Goal: Task Accomplishment & Management: Manage account settings

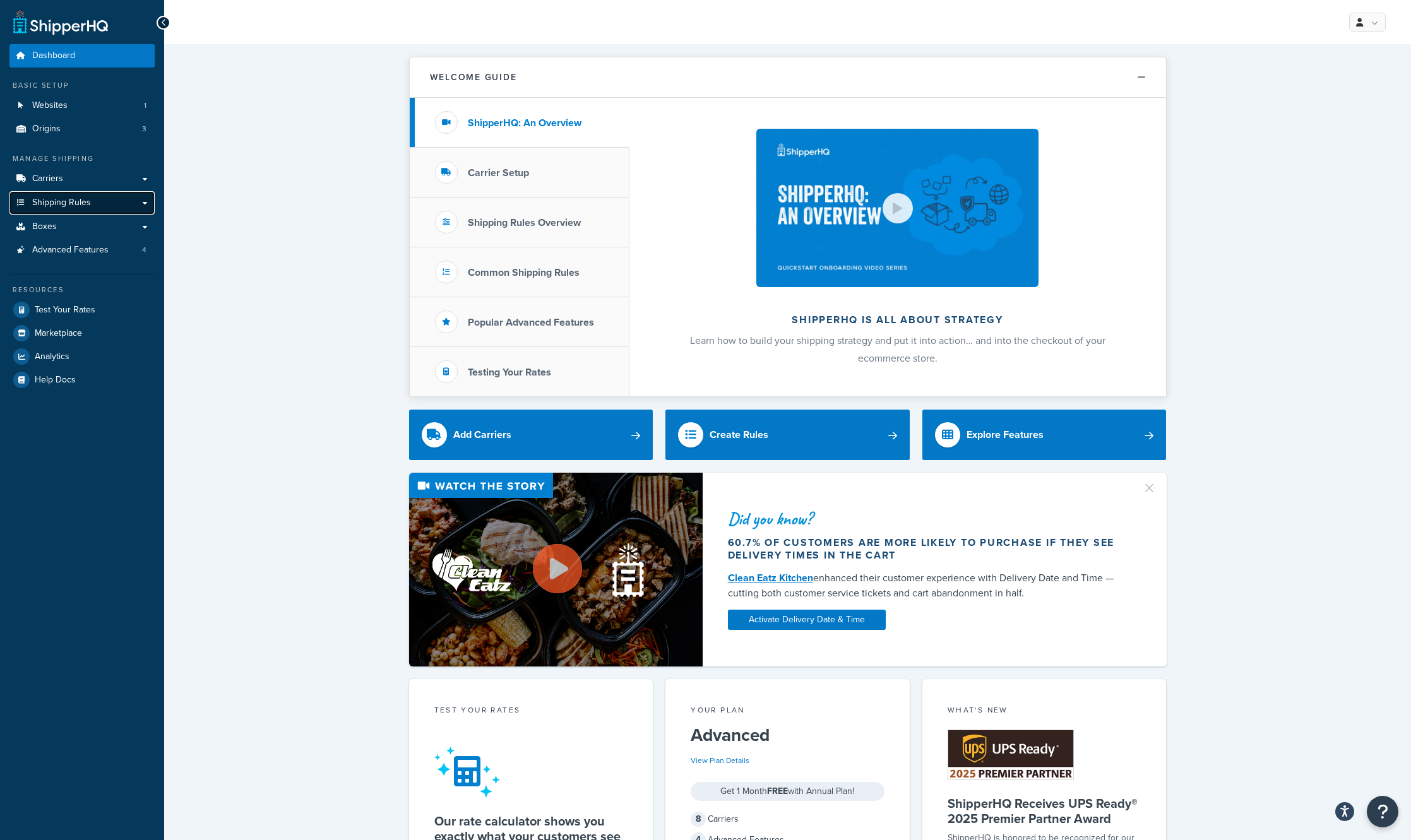
click at [145, 209] on link "Shipping Rules" at bounding box center [82, 203] width 145 height 23
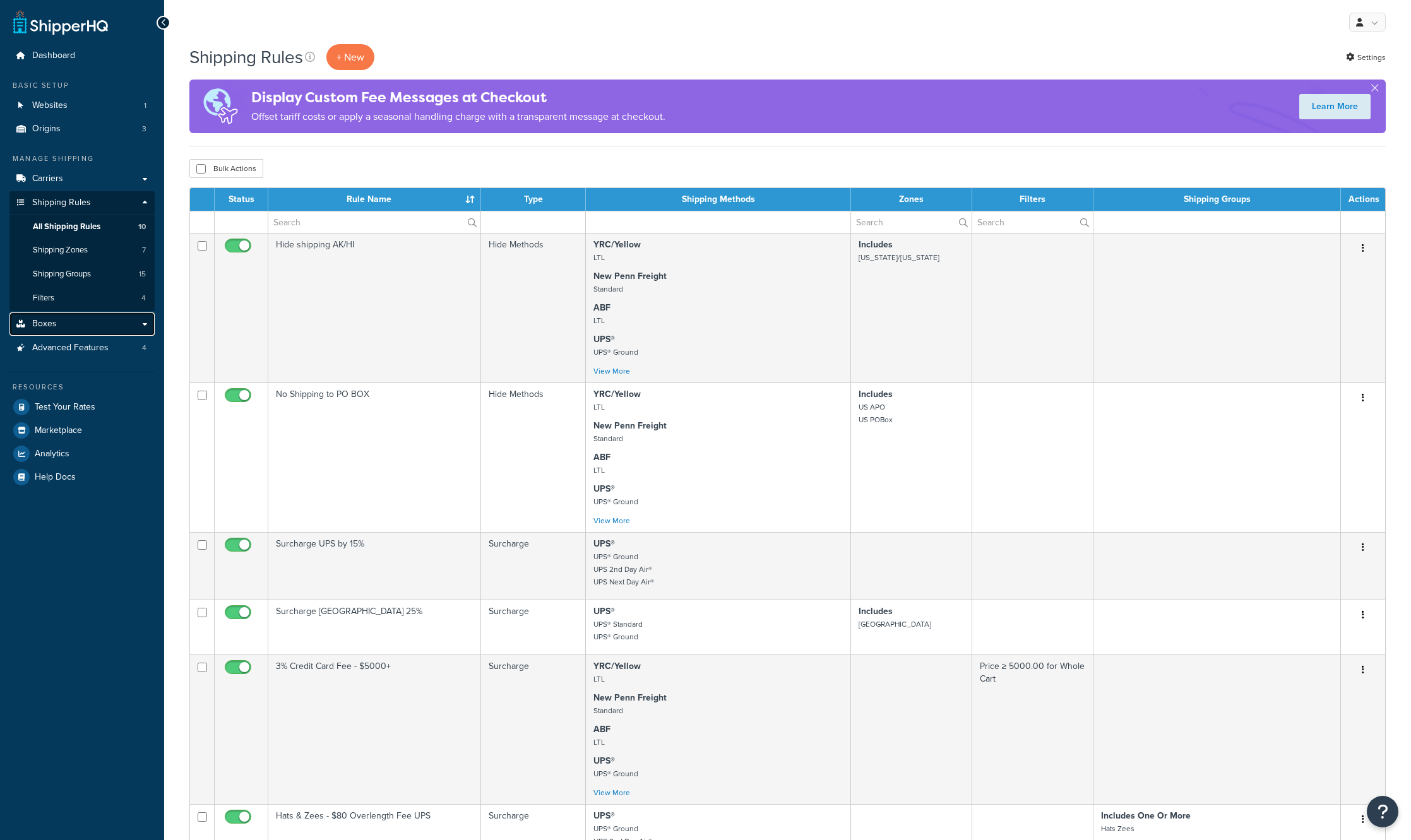
click at [146, 329] on link "Boxes" at bounding box center [82, 324] width 145 height 23
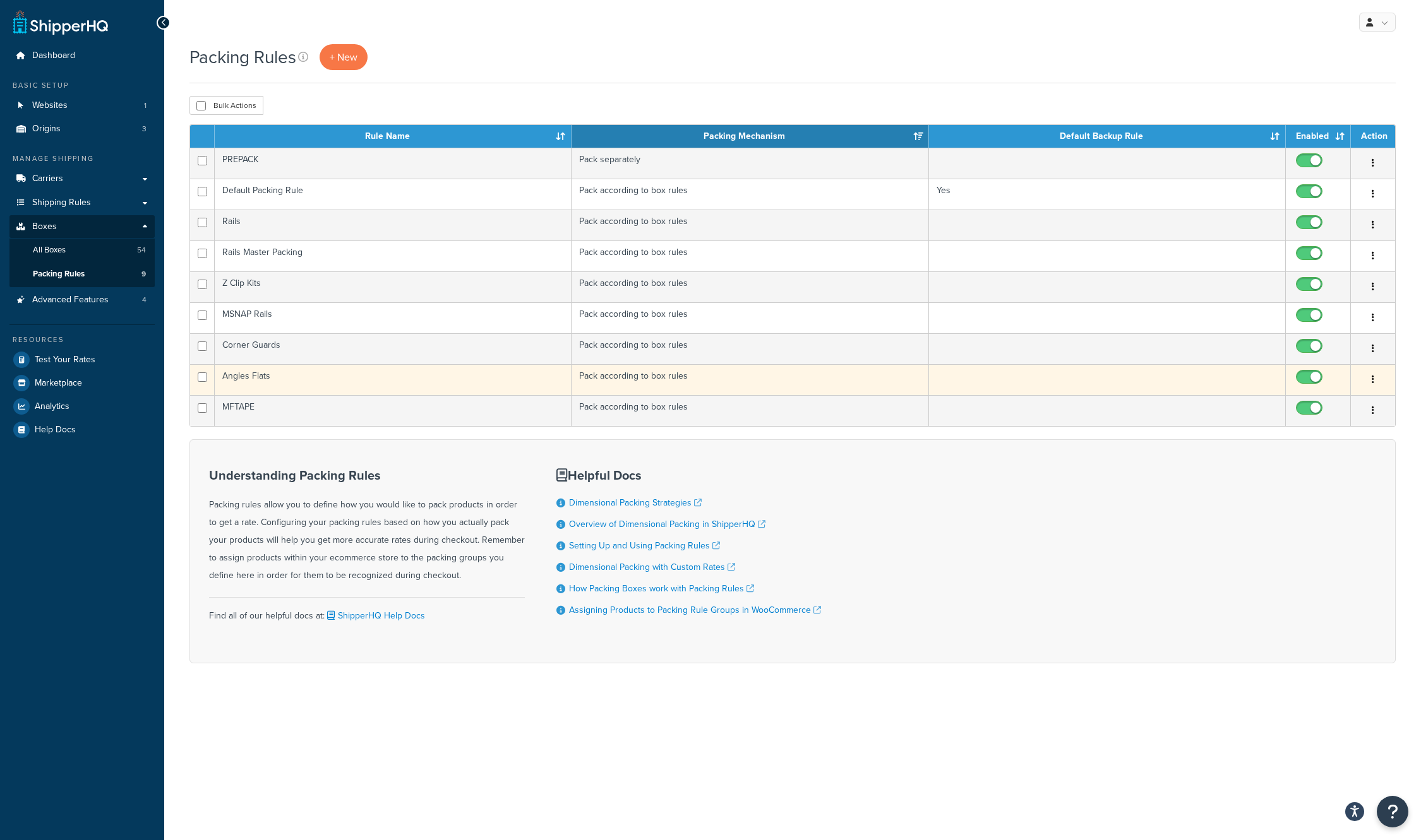
click at [319, 380] on td "Angles Flats" at bounding box center [393, 380] width 357 height 31
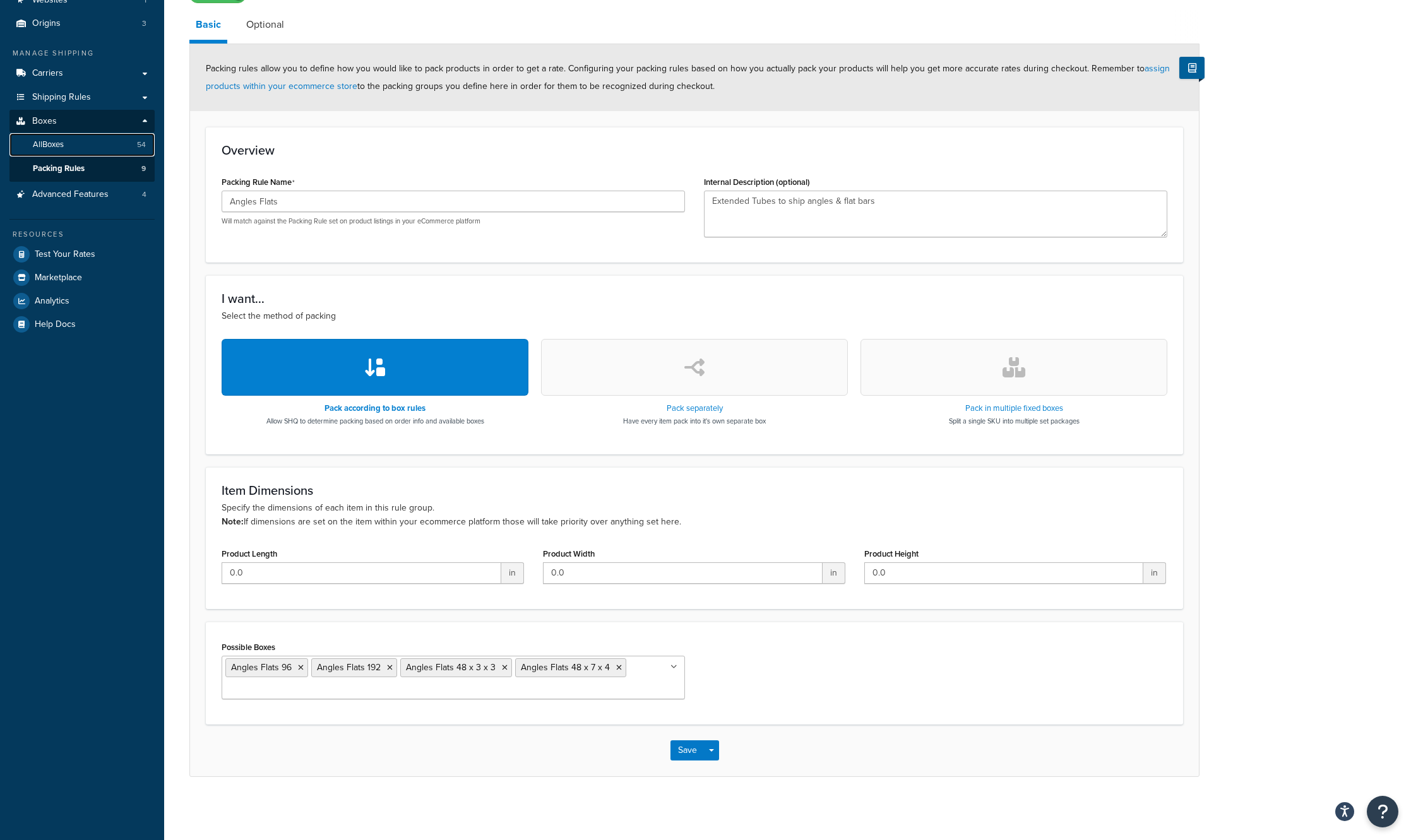
click at [62, 149] on span "All Boxes" at bounding box center [48, 145] width 31 height 11
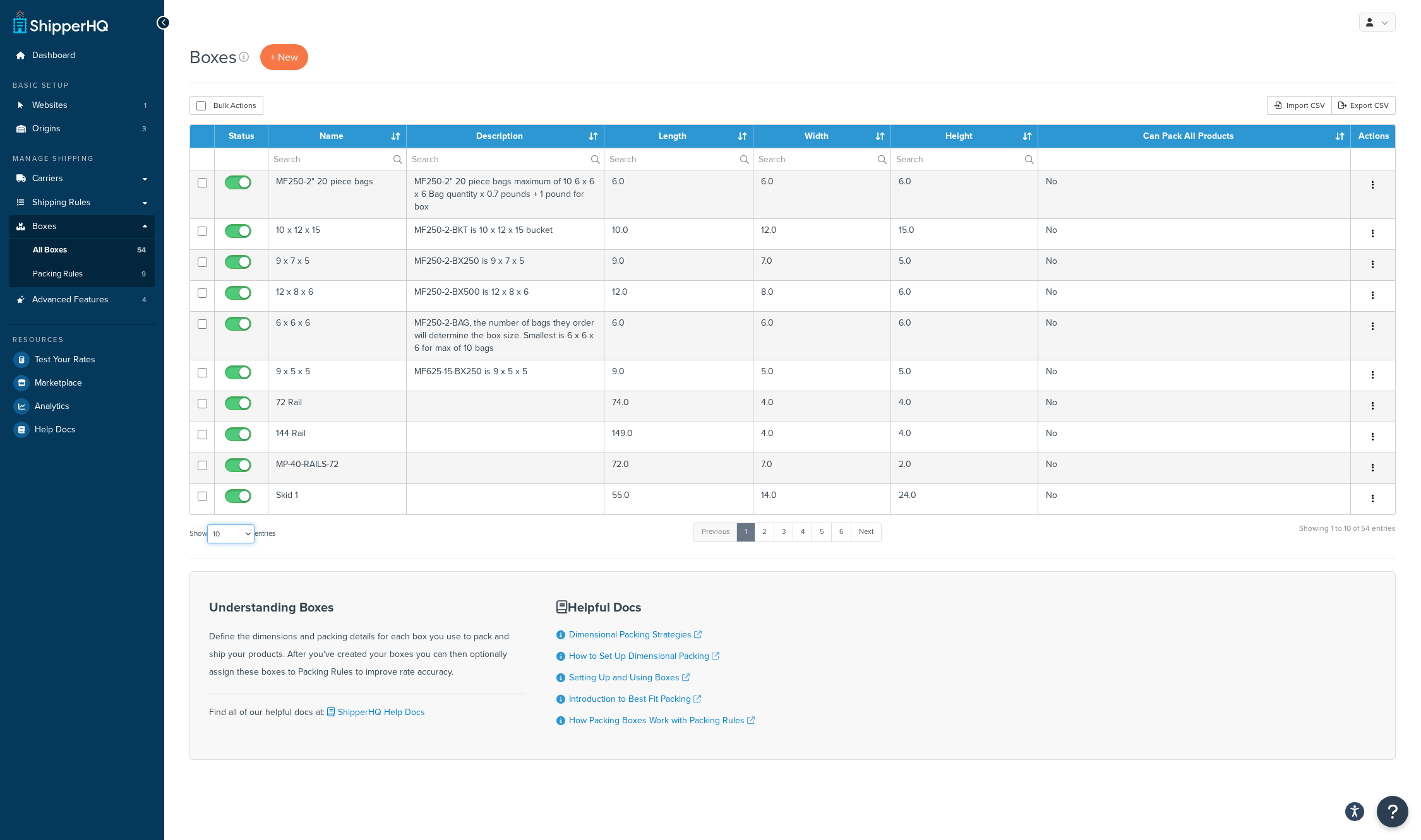
click at [223, 534] on select "10 15 25 50 100 1000" at bounding box center [231, 534] width 47 height 19
select select "1000"
click at [209, 525] on select "10 15 25 50 100 1000" at bounding box center [231, 534] width 47 height 19
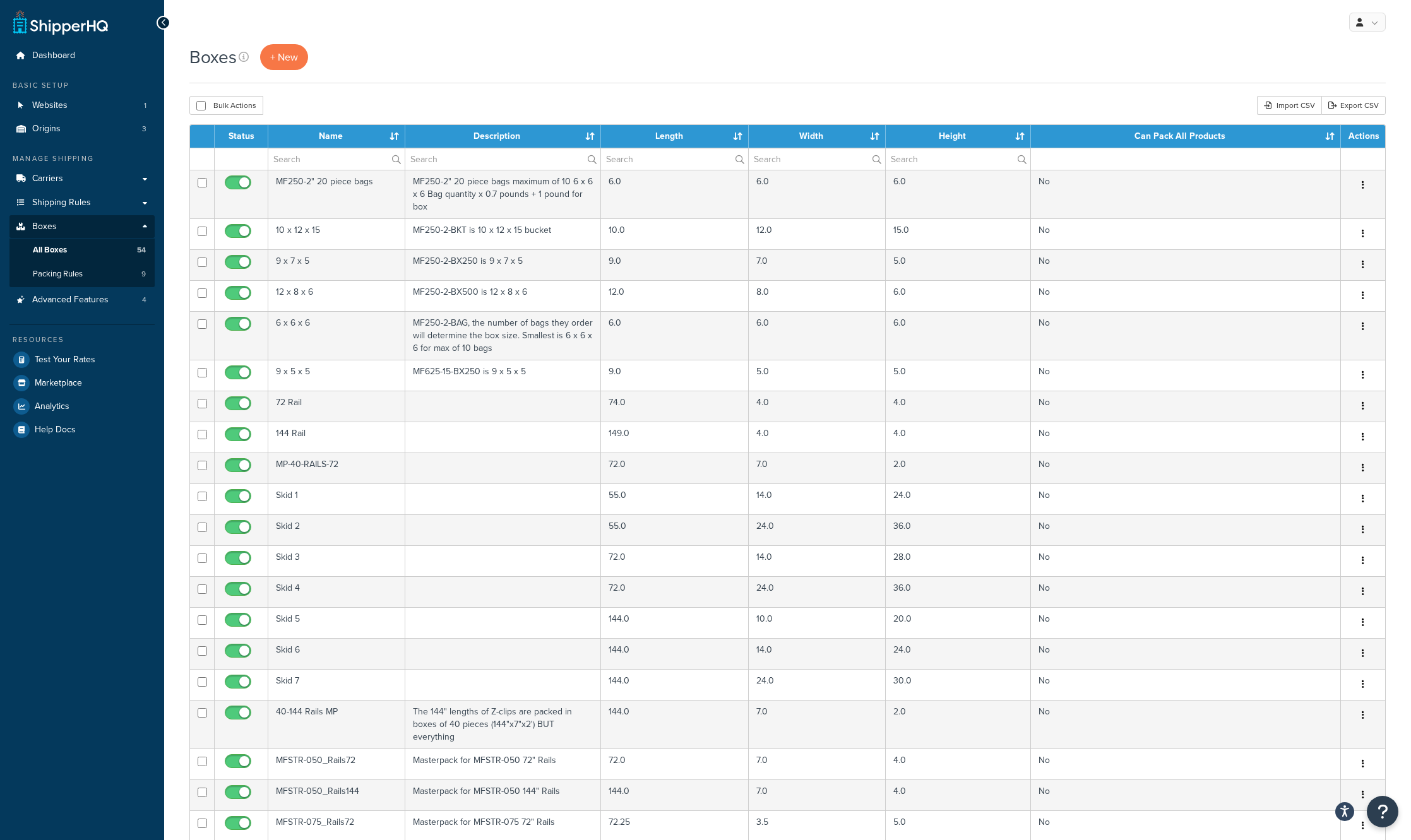
click at [351, 138] on th "Name" at bounding box center [337, 137] width 137 height 23
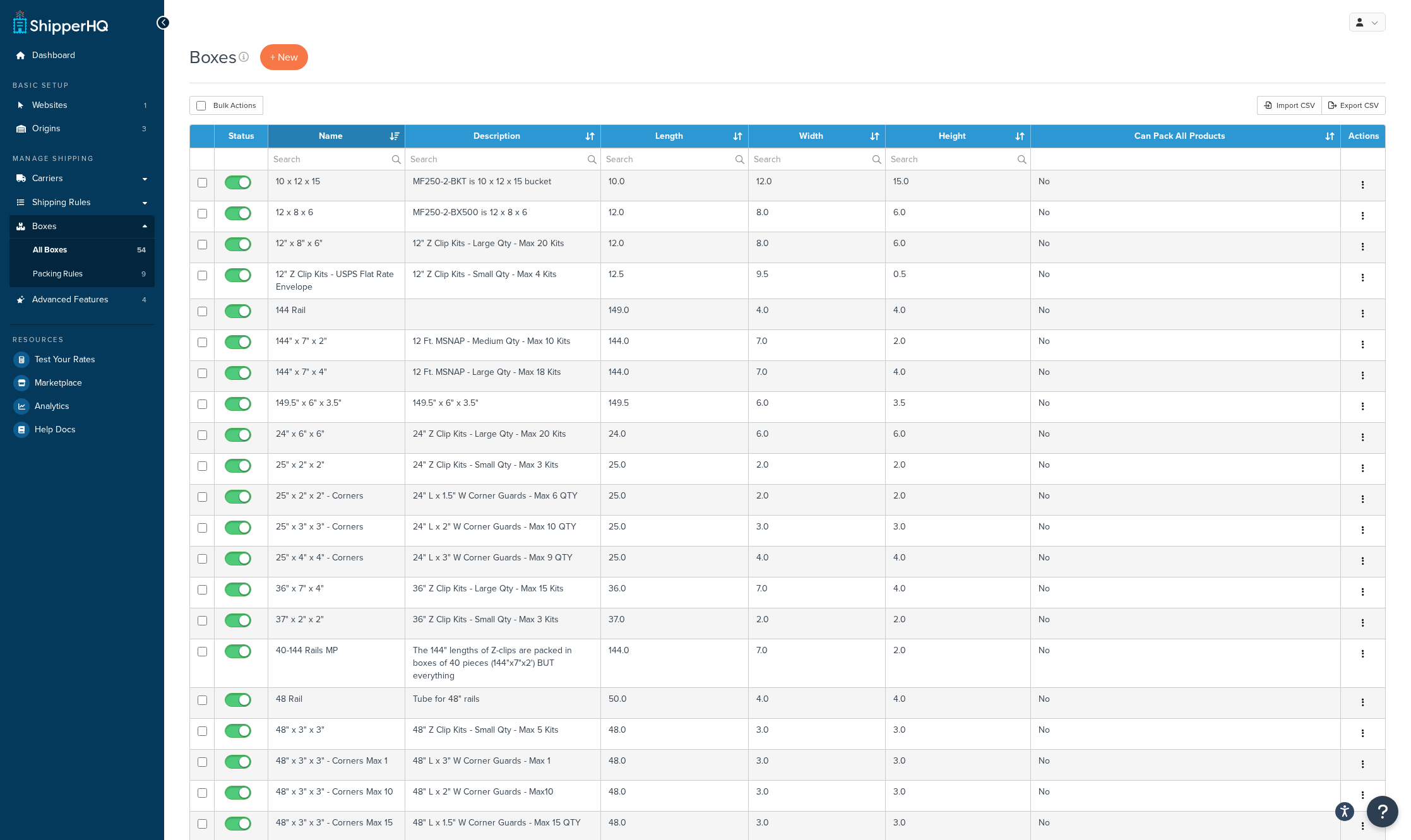
click at [351, 138] on th "Name" at bounding box center [337, 137] width 137 height 23
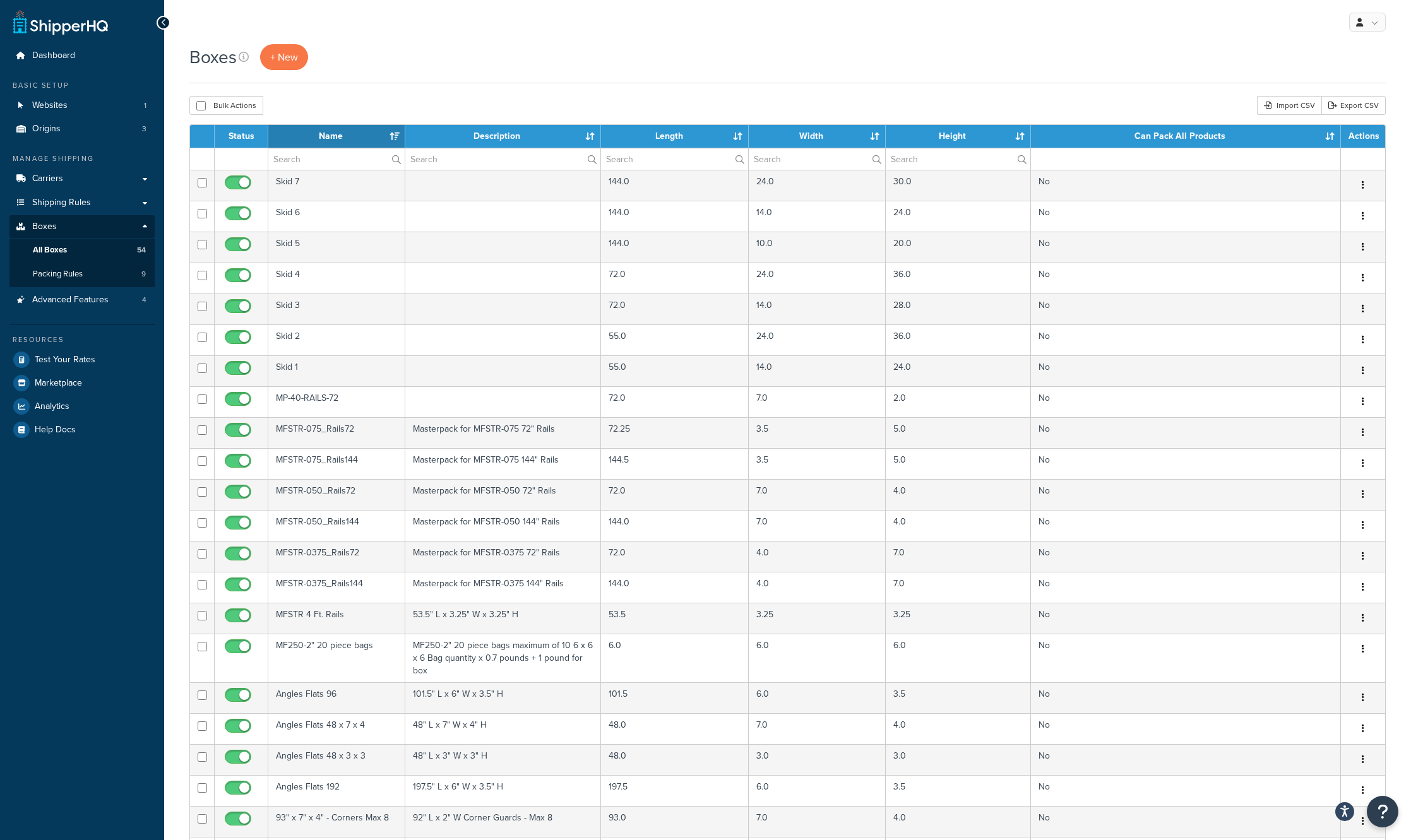
click at [351, 138] on th "Name" at bounding box center [337, 137] width 137 height 23
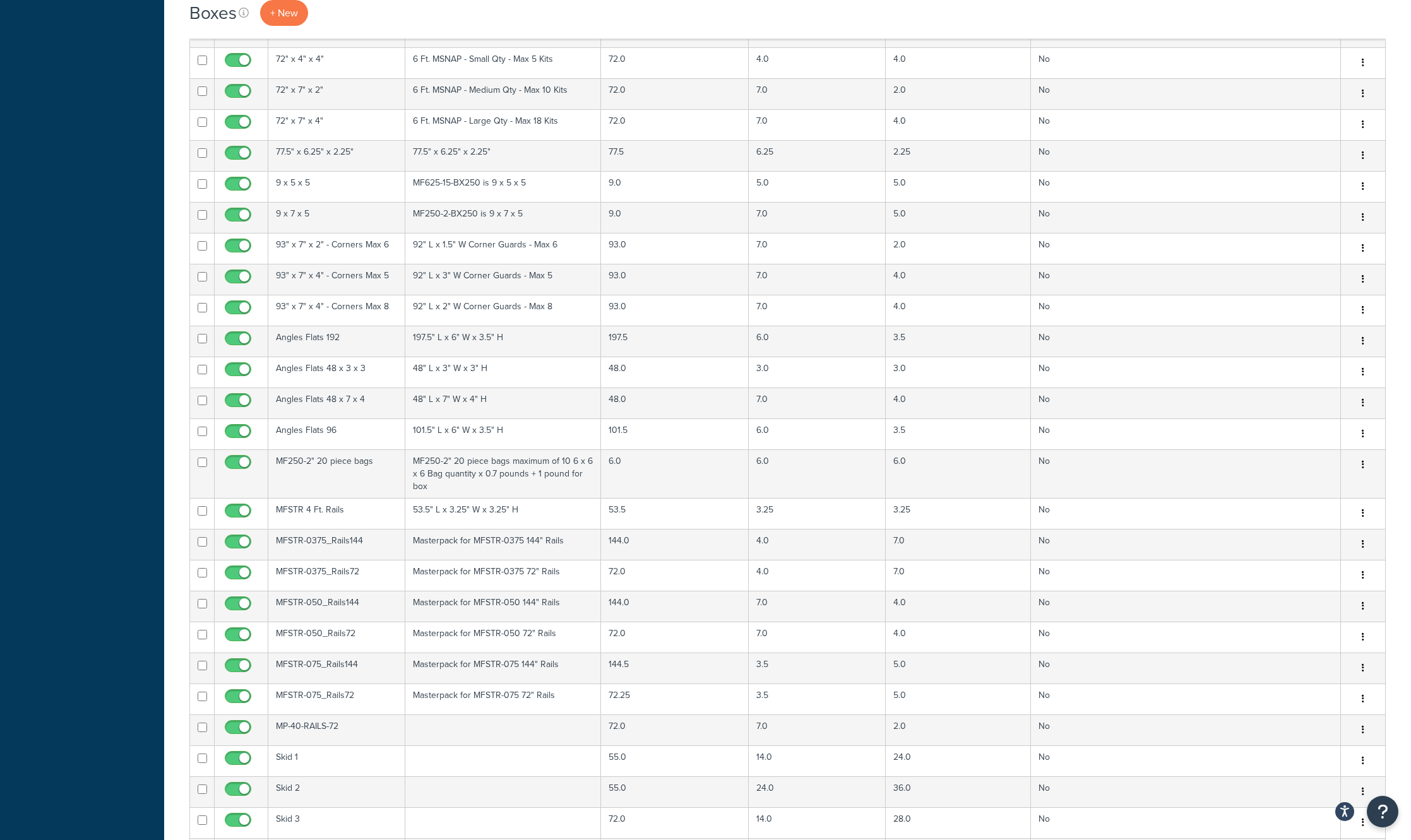
scroll to position [947, 0]
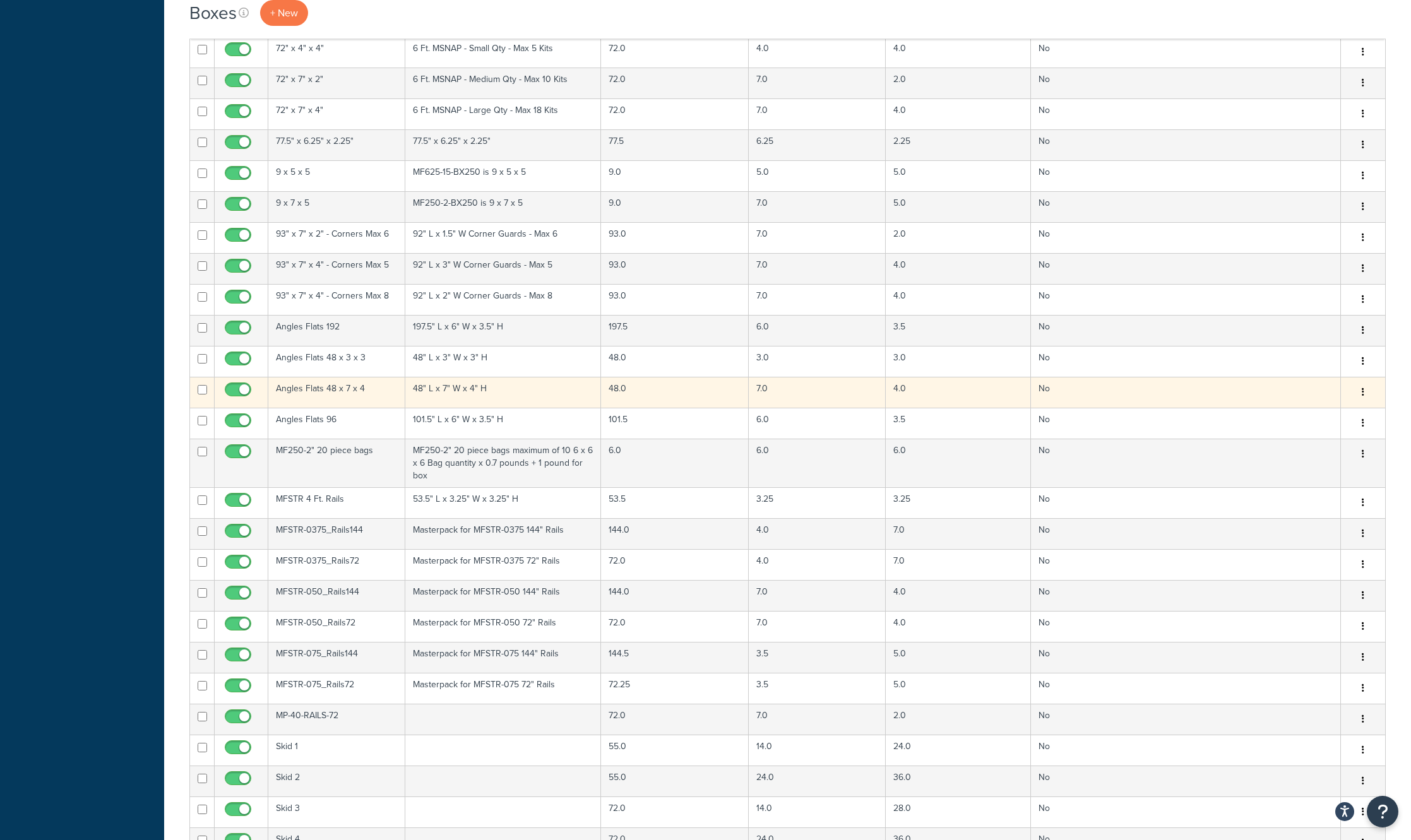
click at [542, 396] on td "48" L x 7" W x 4" H" at bounding box center [503, 392] width 196 height 31
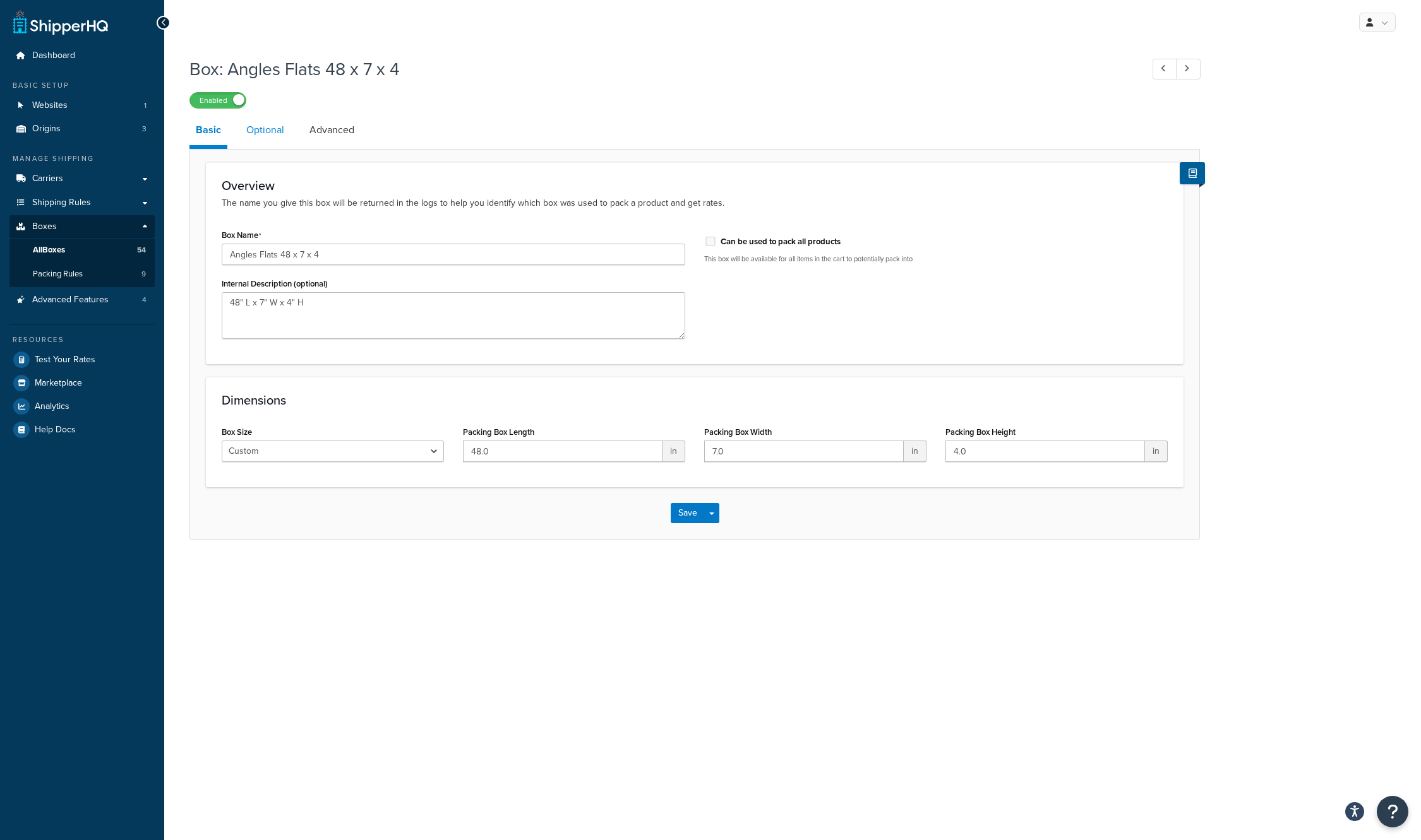
click at [276, 134] on link "Optional" at bounding box center [265, 129] width 51 height 30
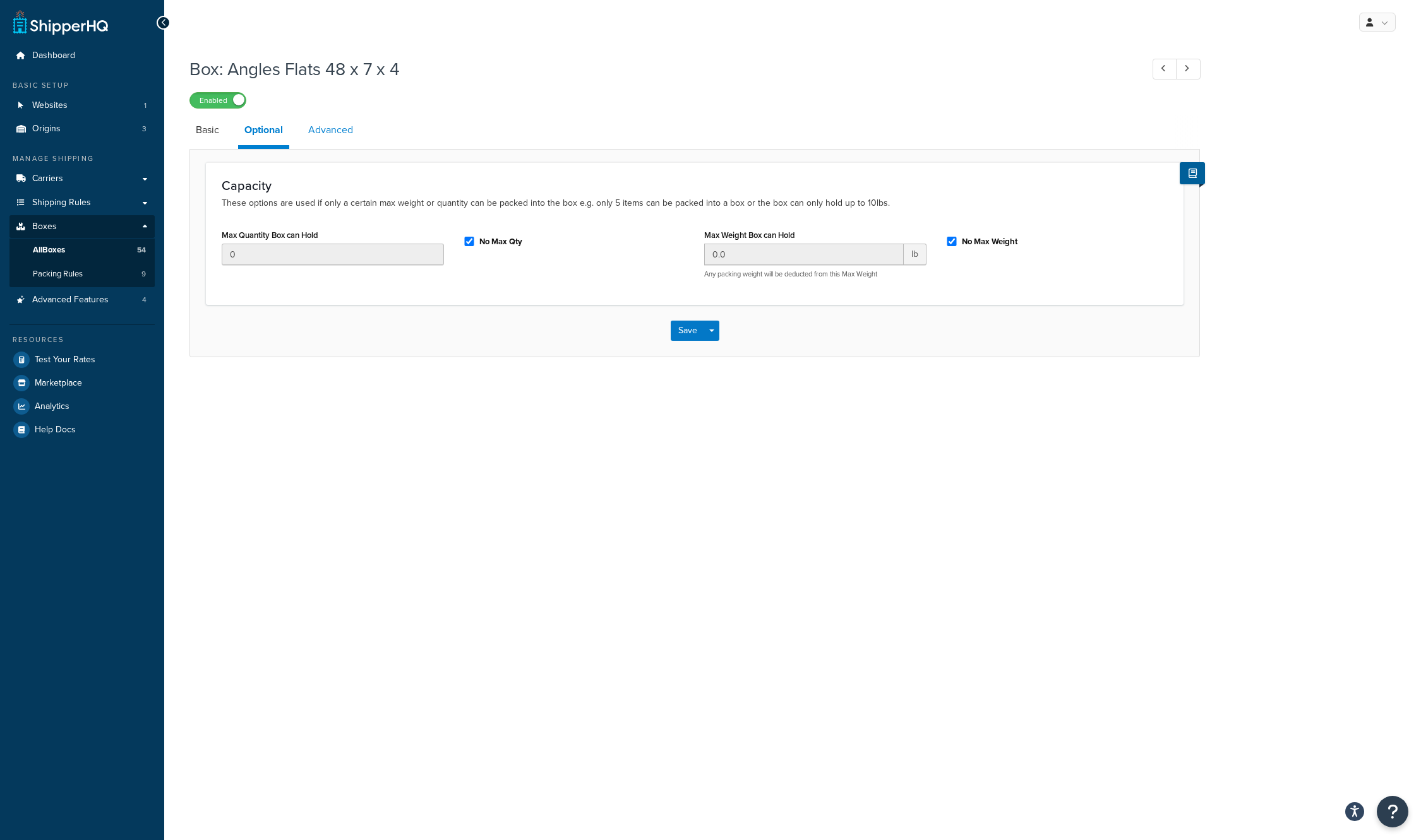
click at [347, 135] on link "Advanced" at bounding box center [331, 129] width 57 height 30
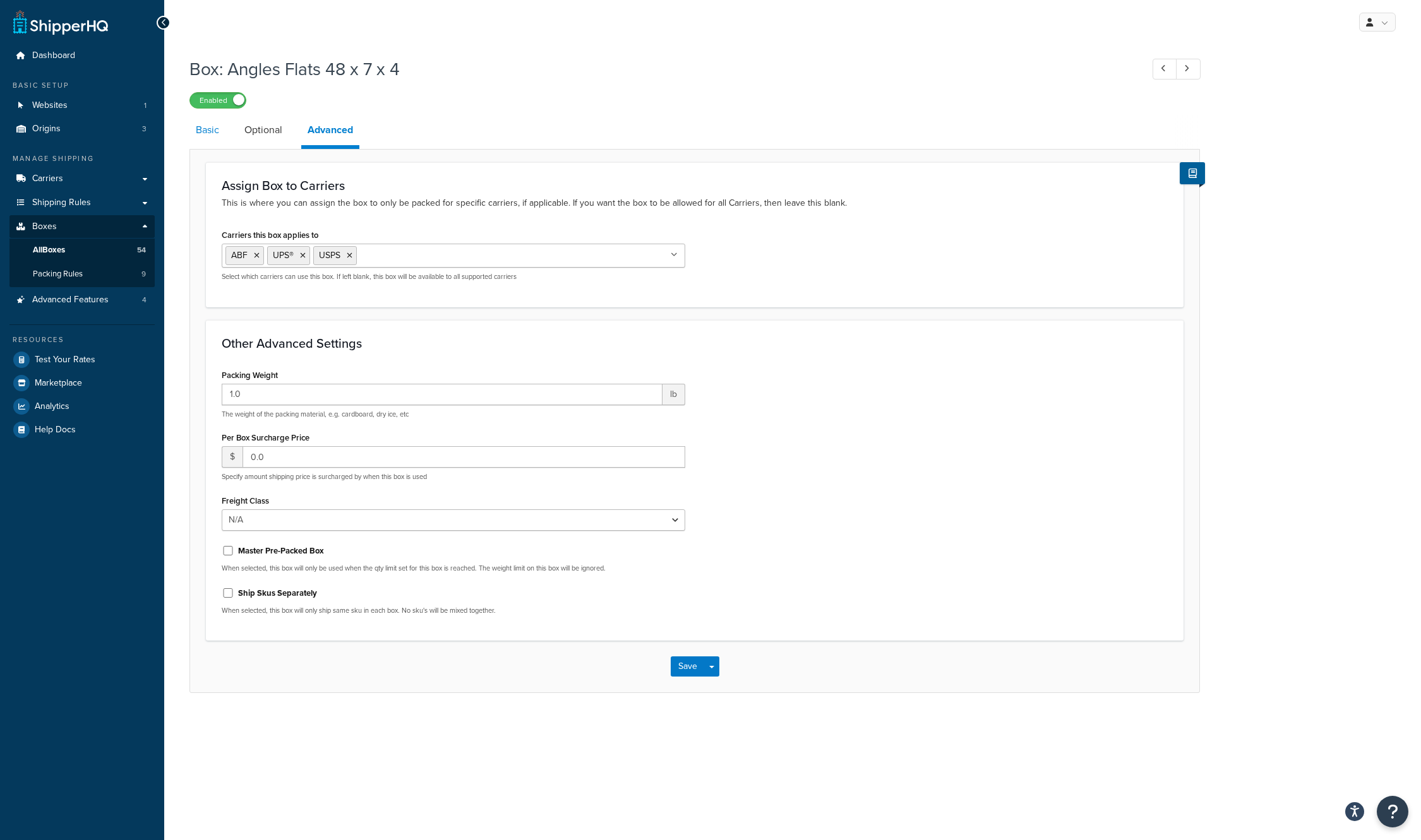
click at [204, 129] on link "Basic" at bounding box center [207, 129] width 36 height 30
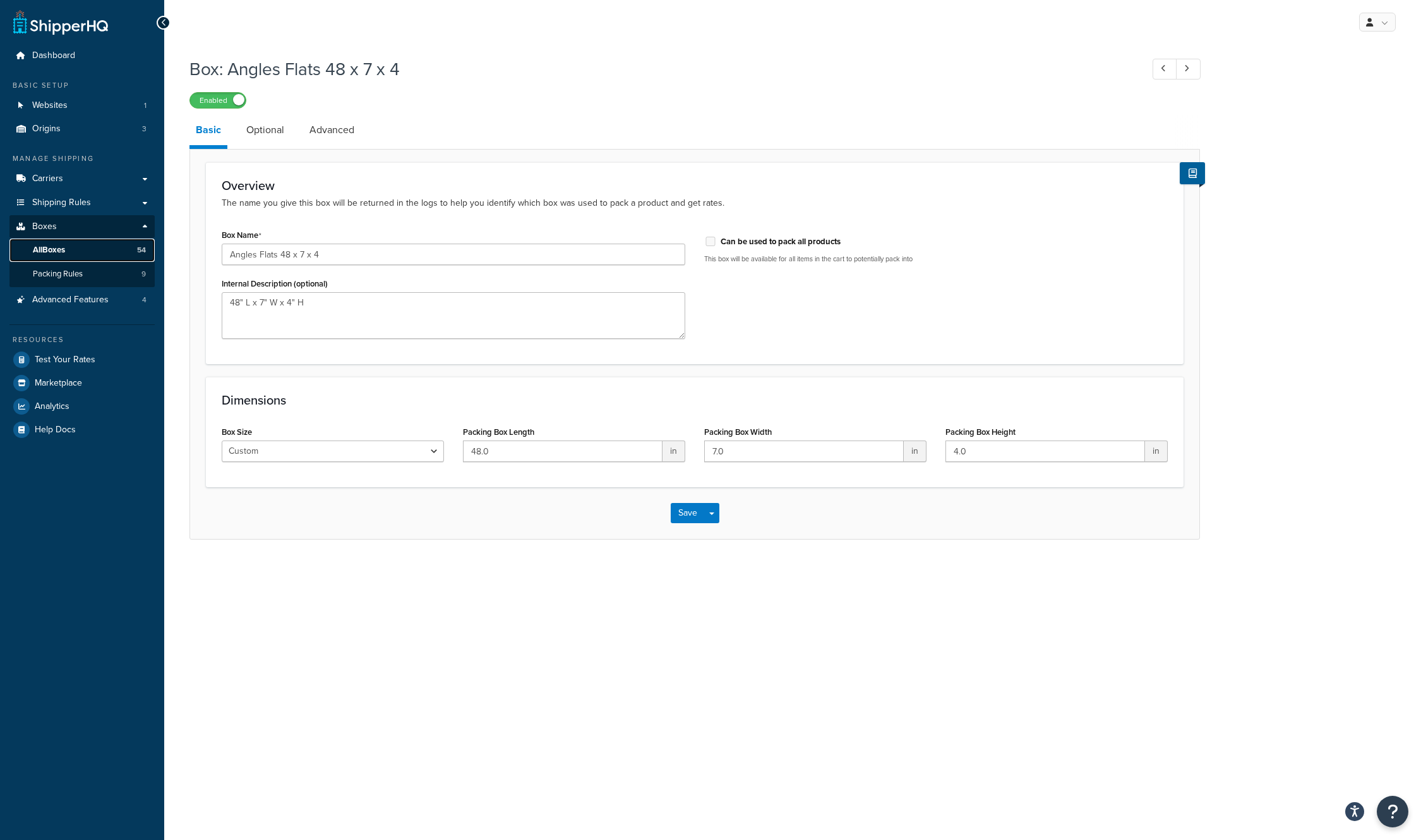
click at [65, 248] on span "All Boxes" at bounding box center [49, 250] width 32 height 11
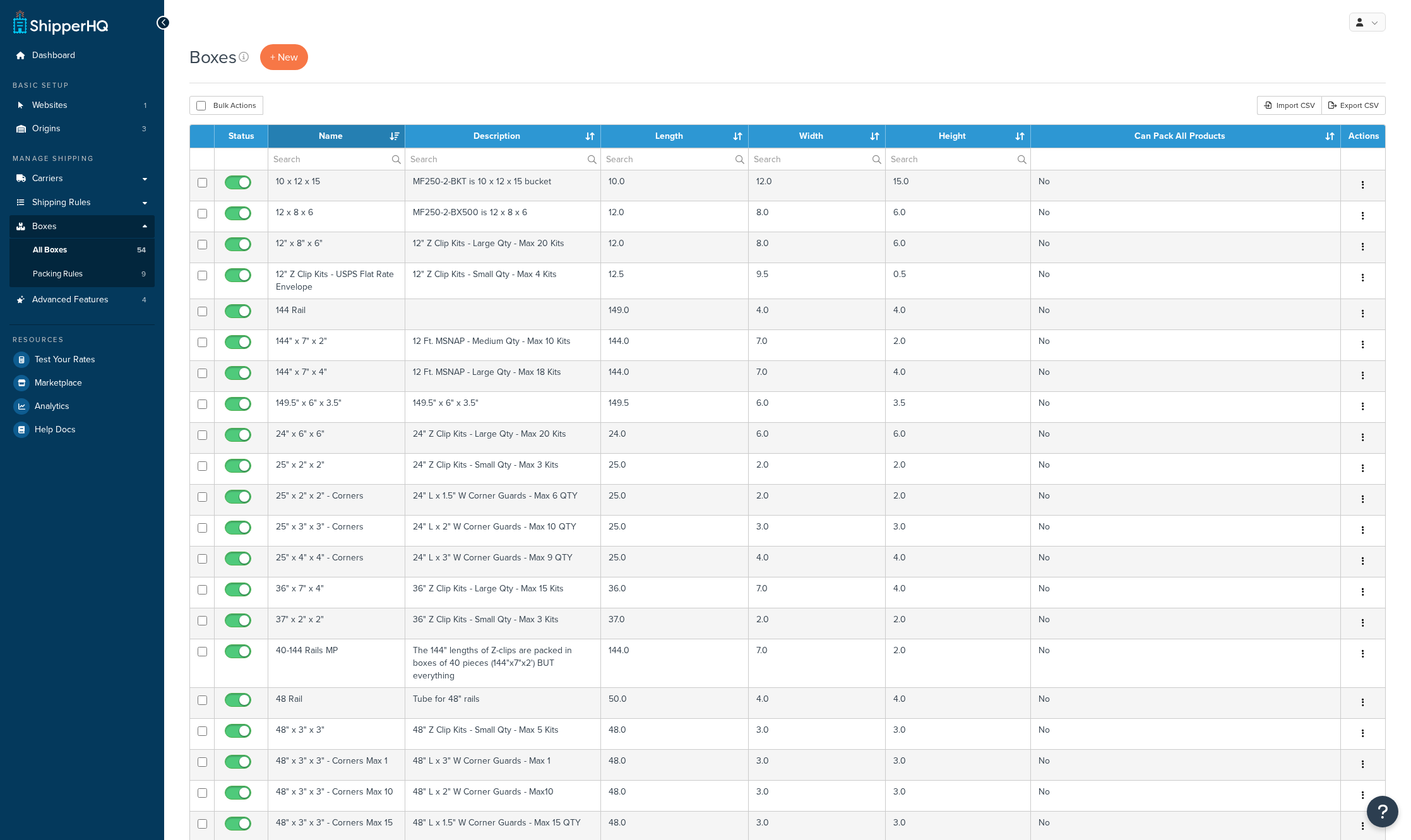
select select "1000"
